Goal: Transaction & Acquisition: Purchase product/service

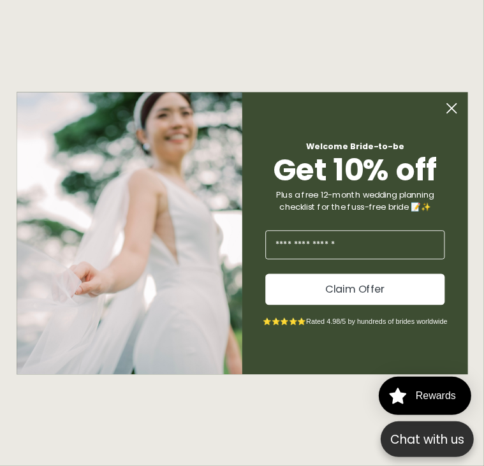
click at [444, 101] on circle "Close dialog" at bounding box center [452, 109] width 22 height 22
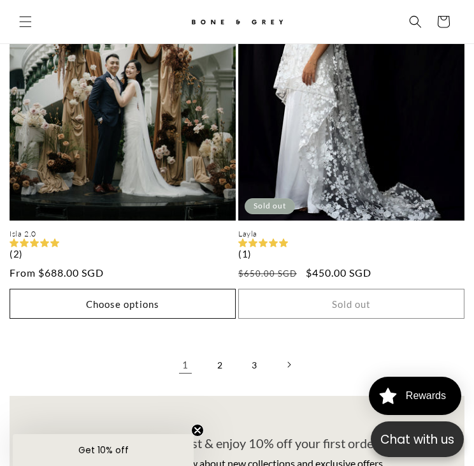
scroll to position [5000, 0]
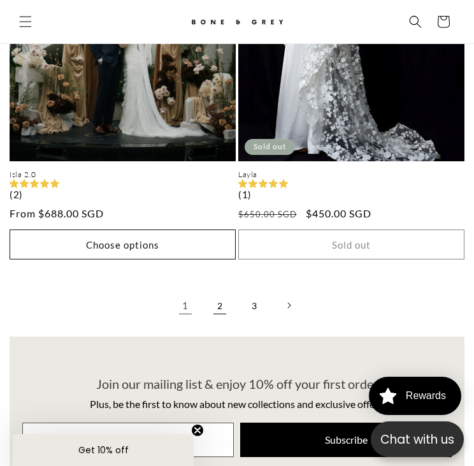
click at [214, 319] on link "2" at bounding box center [220, 305] width 28 height 28
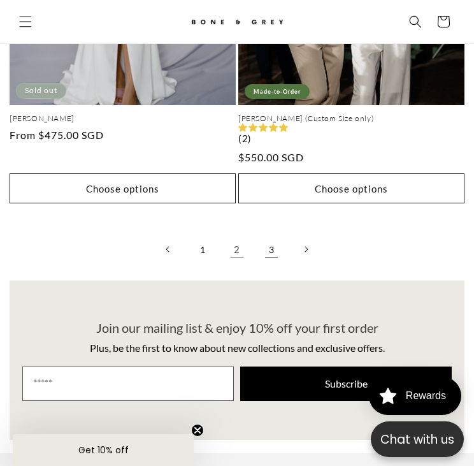
scroll to position [4968, 0]
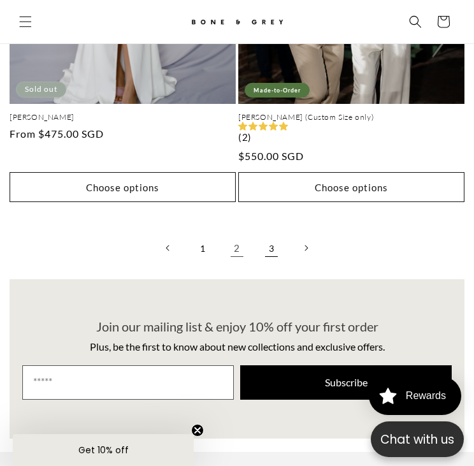
click at [278, 262] on link "3" at bounding box center [272, 248] width 28 height 28
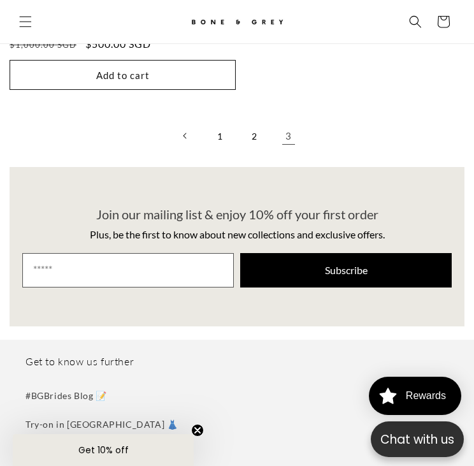
scroll to position [0, 402]
